Goal: Find specific page/section: Find specific page/section

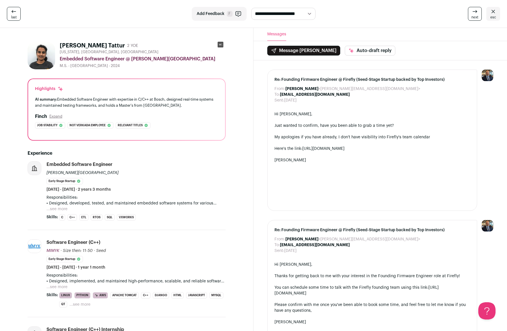
click at [17, 13] on link "last" at bounding box center [14, 14] width 14 height 14
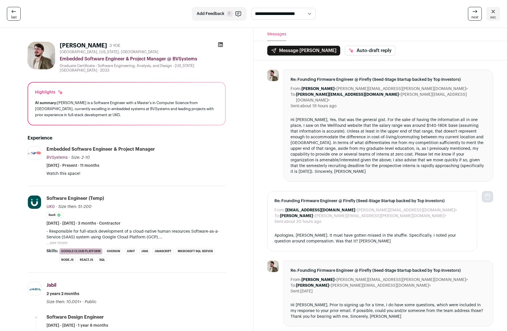
click at [497, 13] on icon at bounding box center [493, 11] width 7 height 7
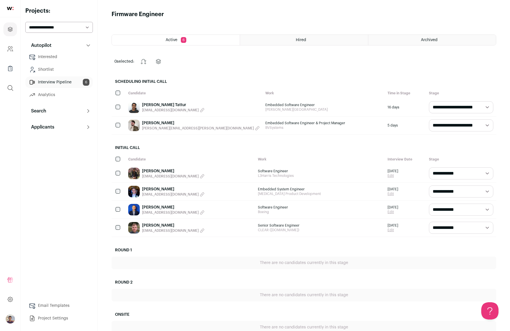
click at [49, 81] on link "Interview Pipeline 6" at bounding box center [58, 81] width 67 height 11
